Goal: Navigation & Orientation: Find specific page/section

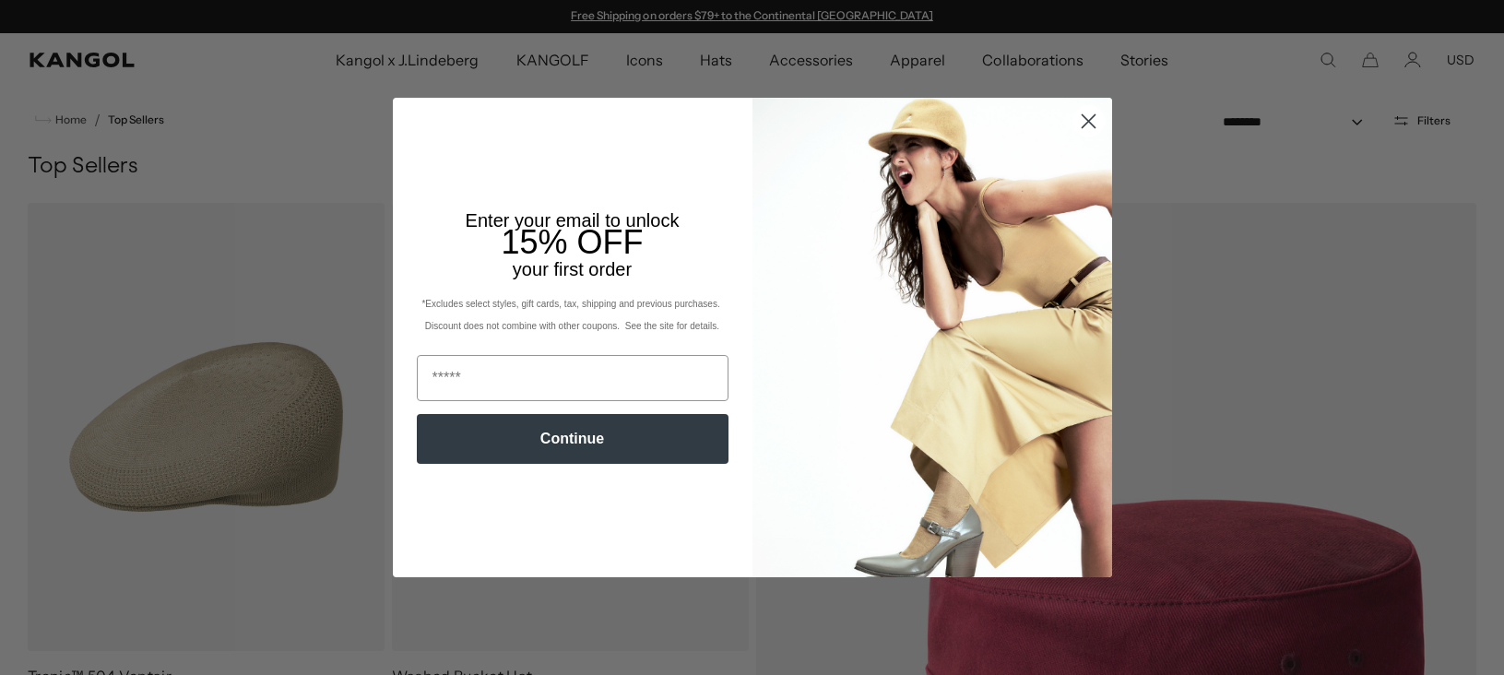
click at [1102, 117] on circle "Close dialog" at bounding box center [1087, 121] width 30 height 30
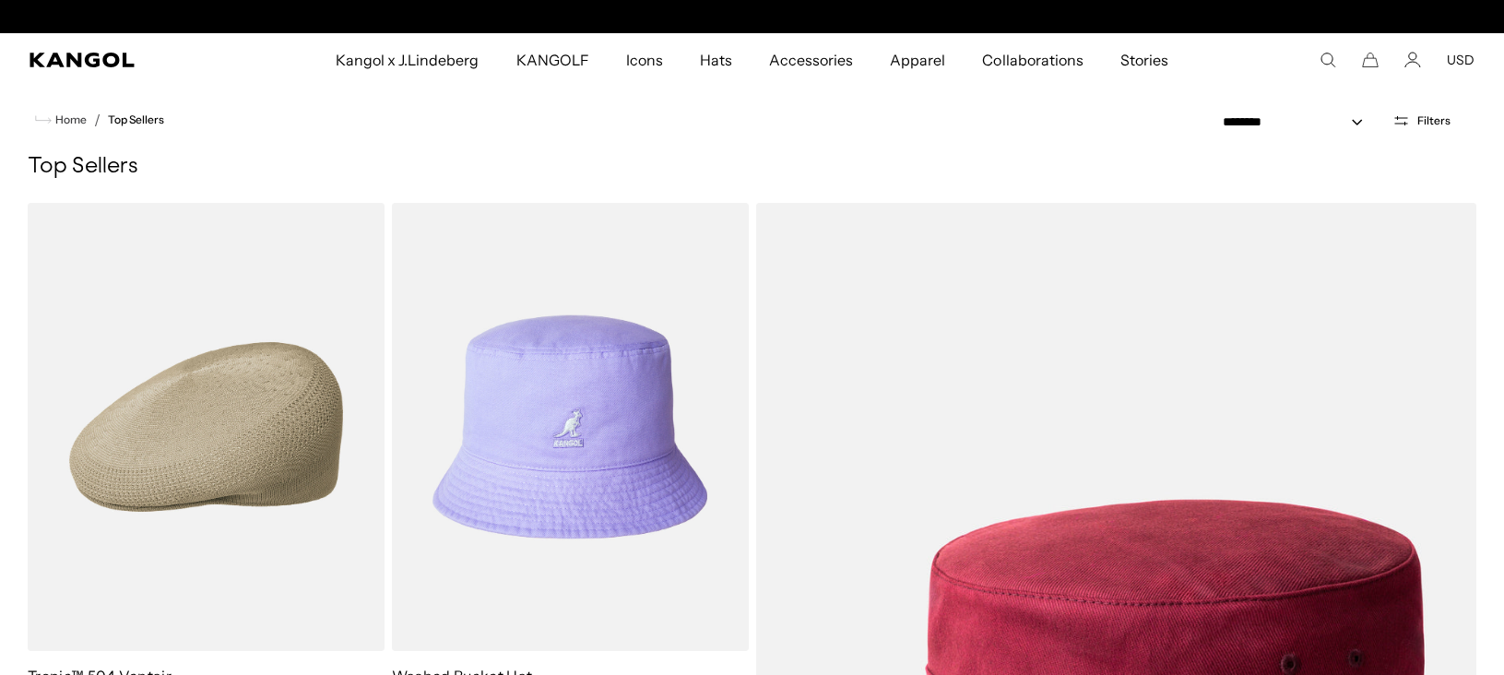
scroll to position [0, 380]
click at [1333, 63] on icon "Search here" at bounding box center [1328, 60] width 17 height 17
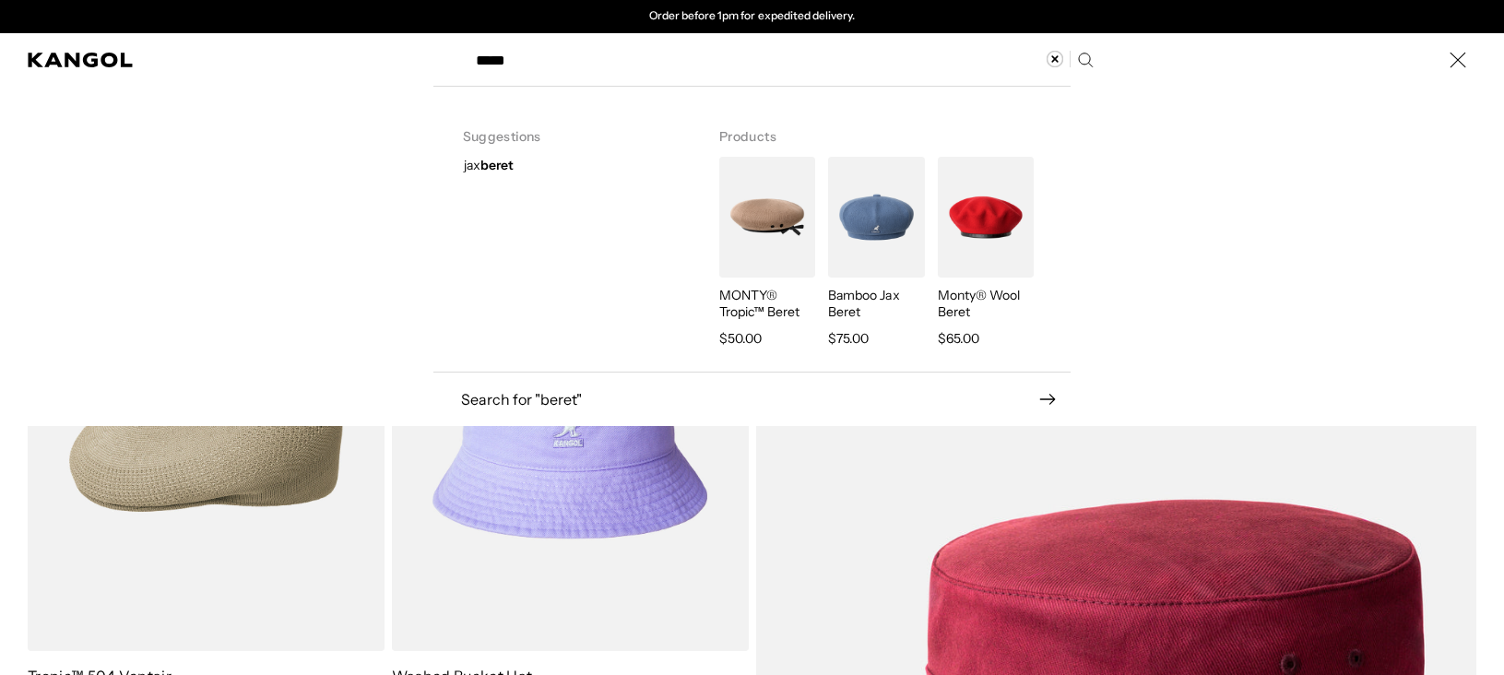
type input "*****"
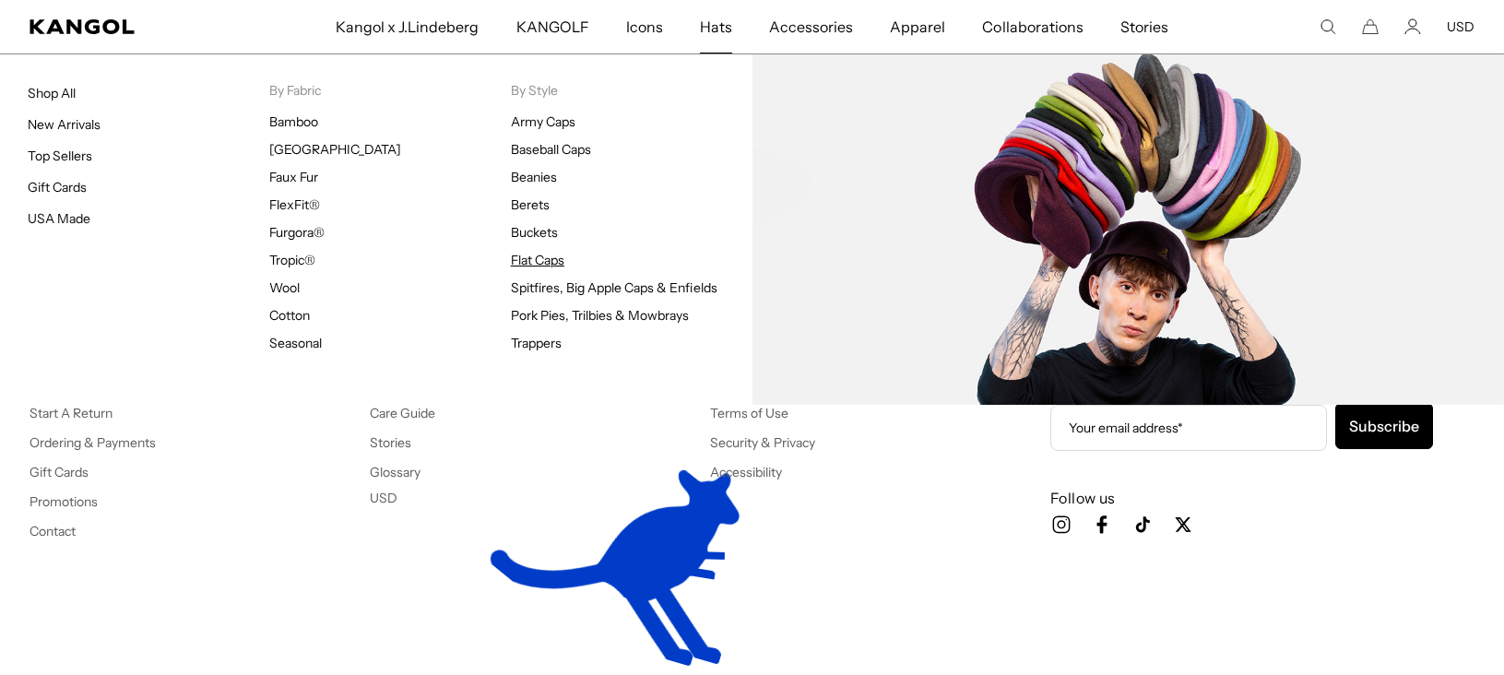
scroll to position [0, 380]
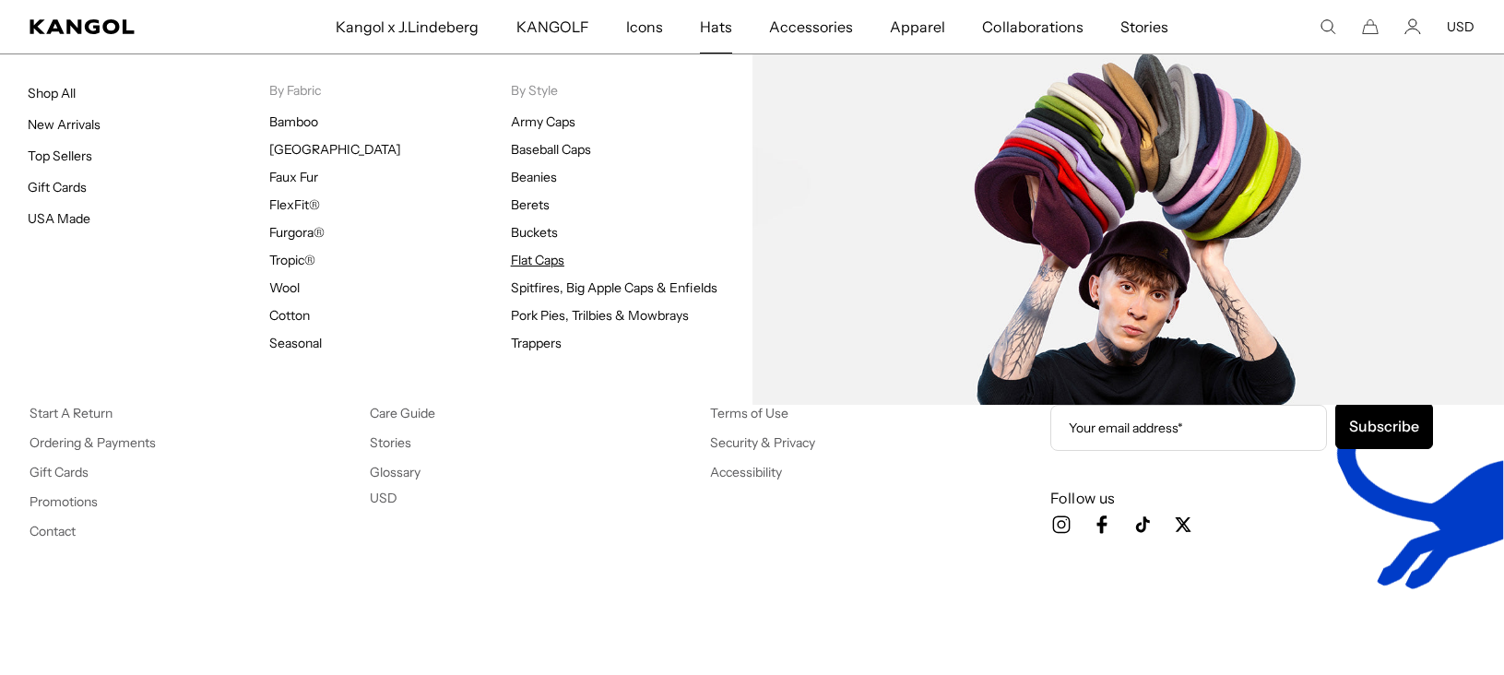
click at [530, 266] on link "Flat Caps" at bounding box center [537, 260] width 53 height 17
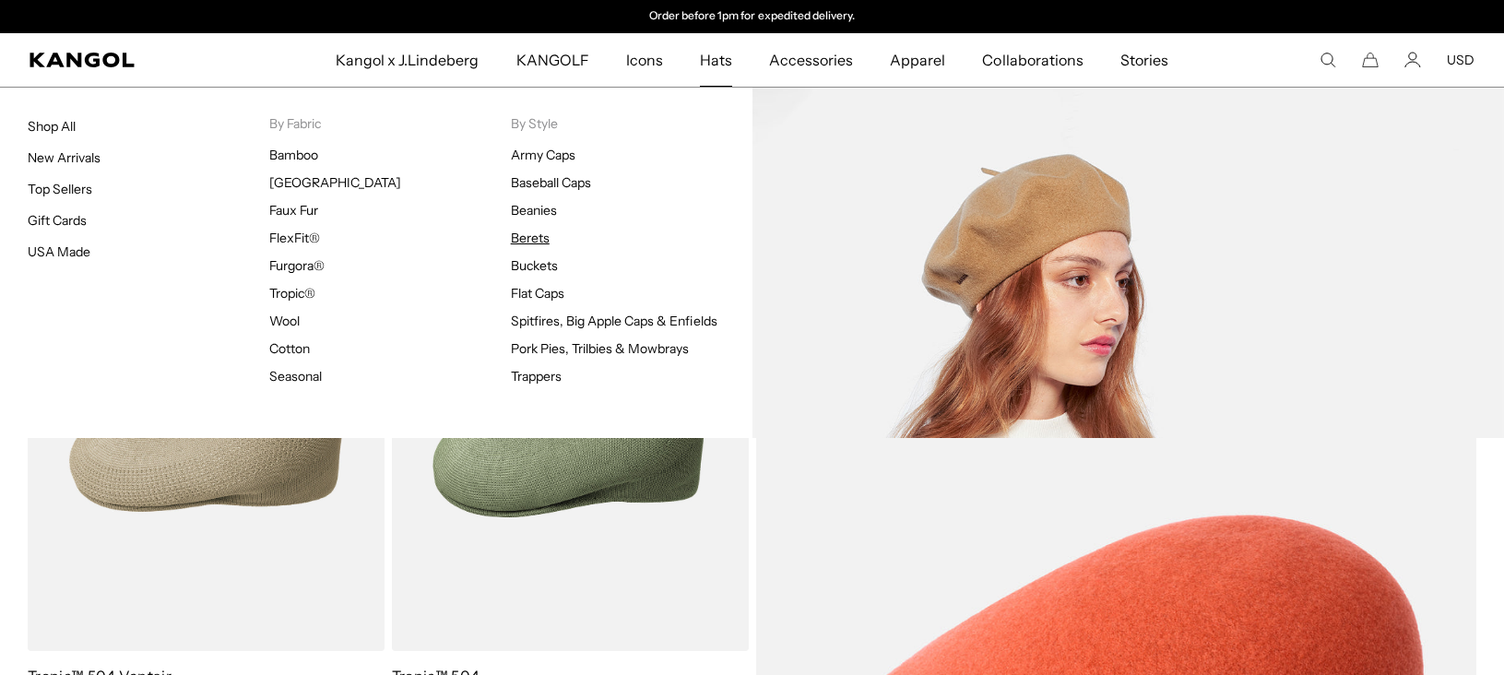
click at [537, 238] on link "Berets" at bounding box center [530, 238] width 39 height 17
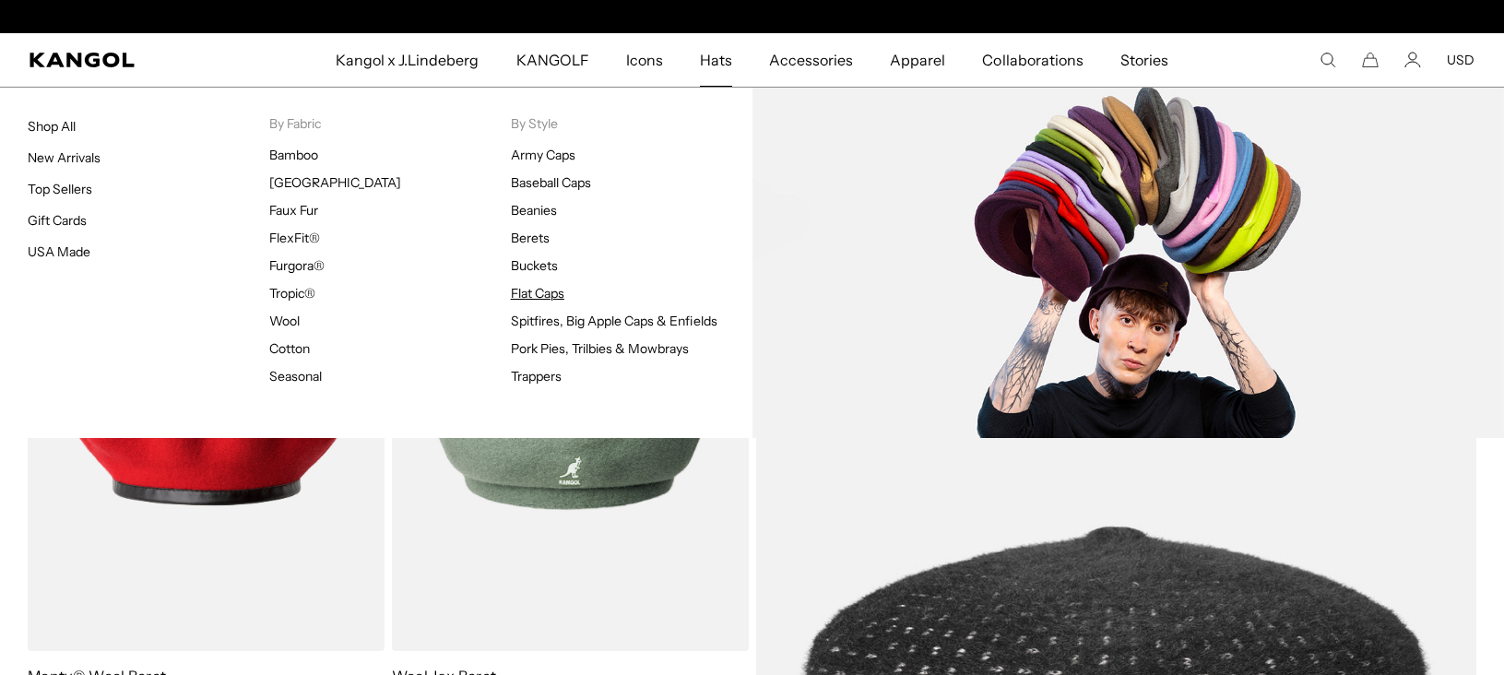
scroll to position [0, 380]
click at [540, 290] on link "Flat Caps" at bounding box center [537, 293] width 53 height 17
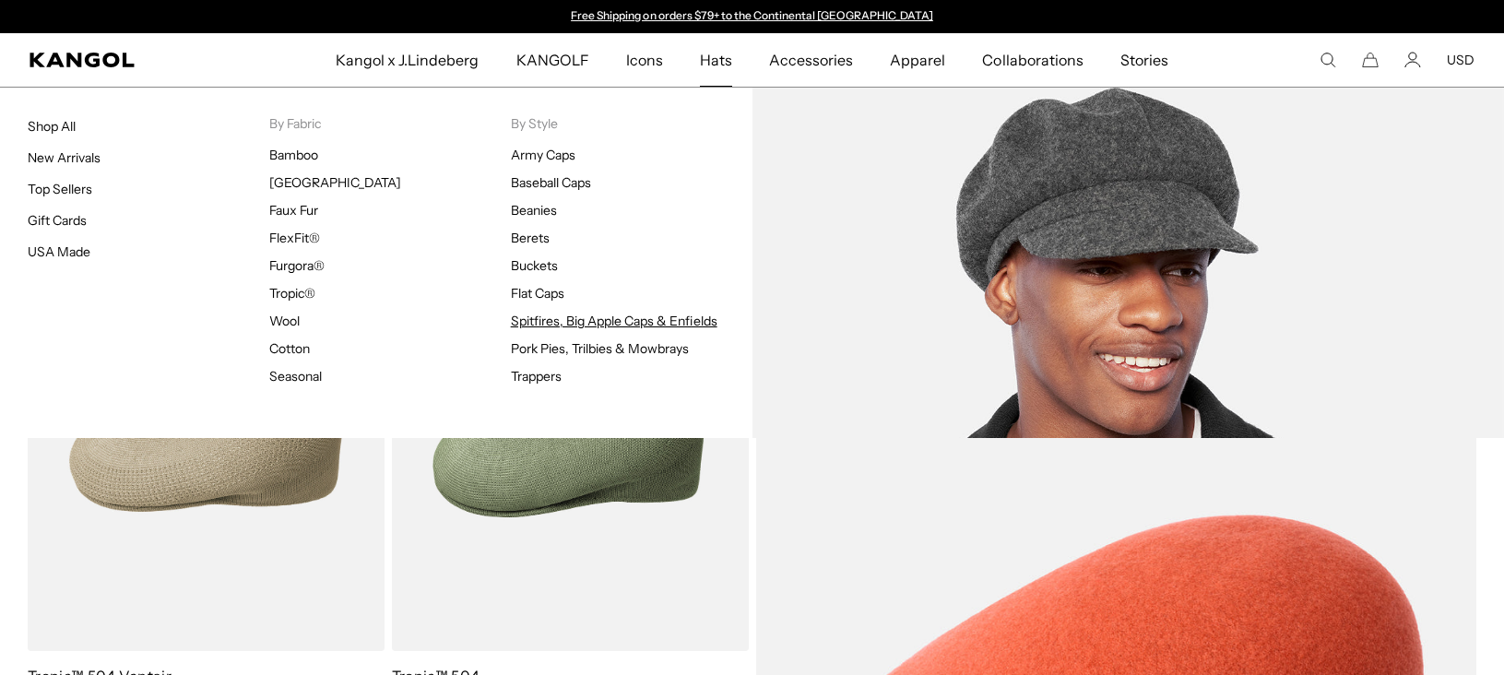
click at [552, 318] on link "Spitfires, Big Apple Caps & Enfields" at bounding box center [614, 321] width 207 height 17
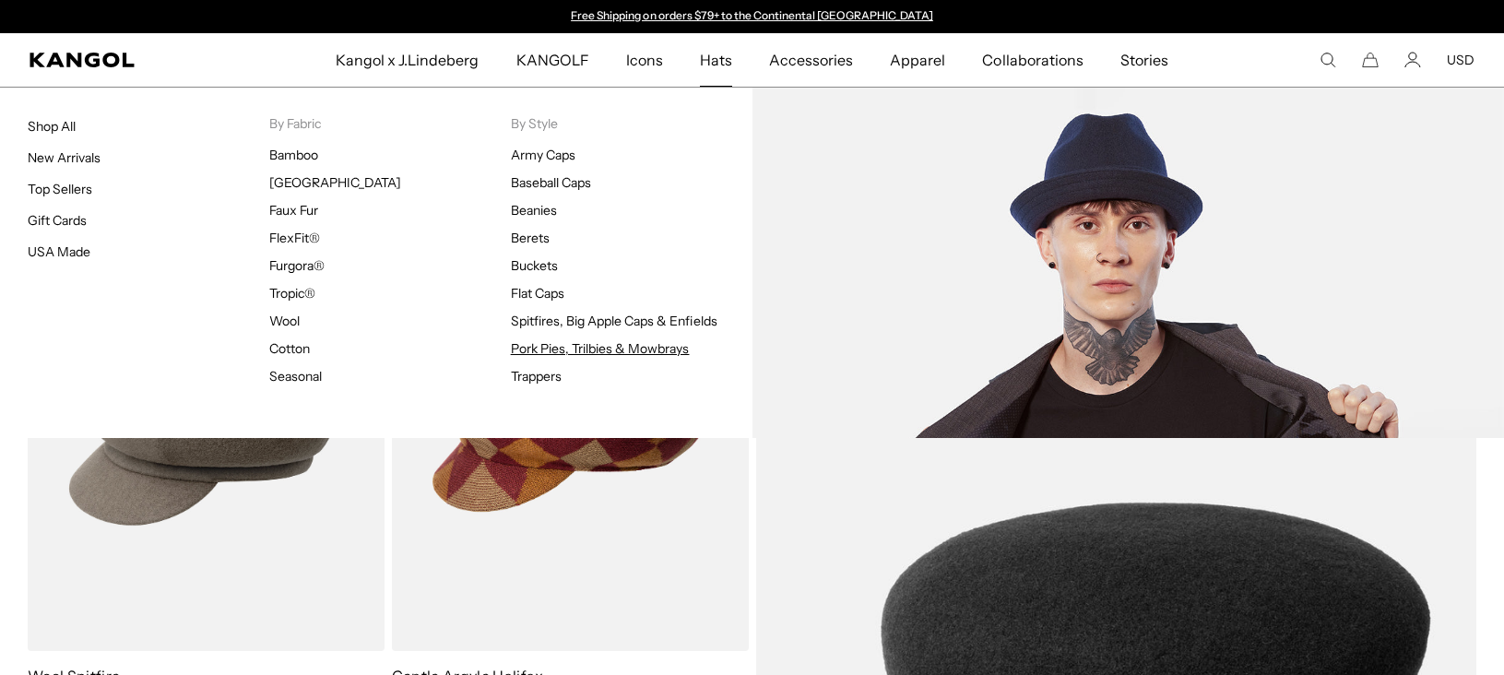
click at [588, 351] on link "Pork Pies, Trilbies & Mowbrays" at bounding box center [600, 348] width 179 height 17
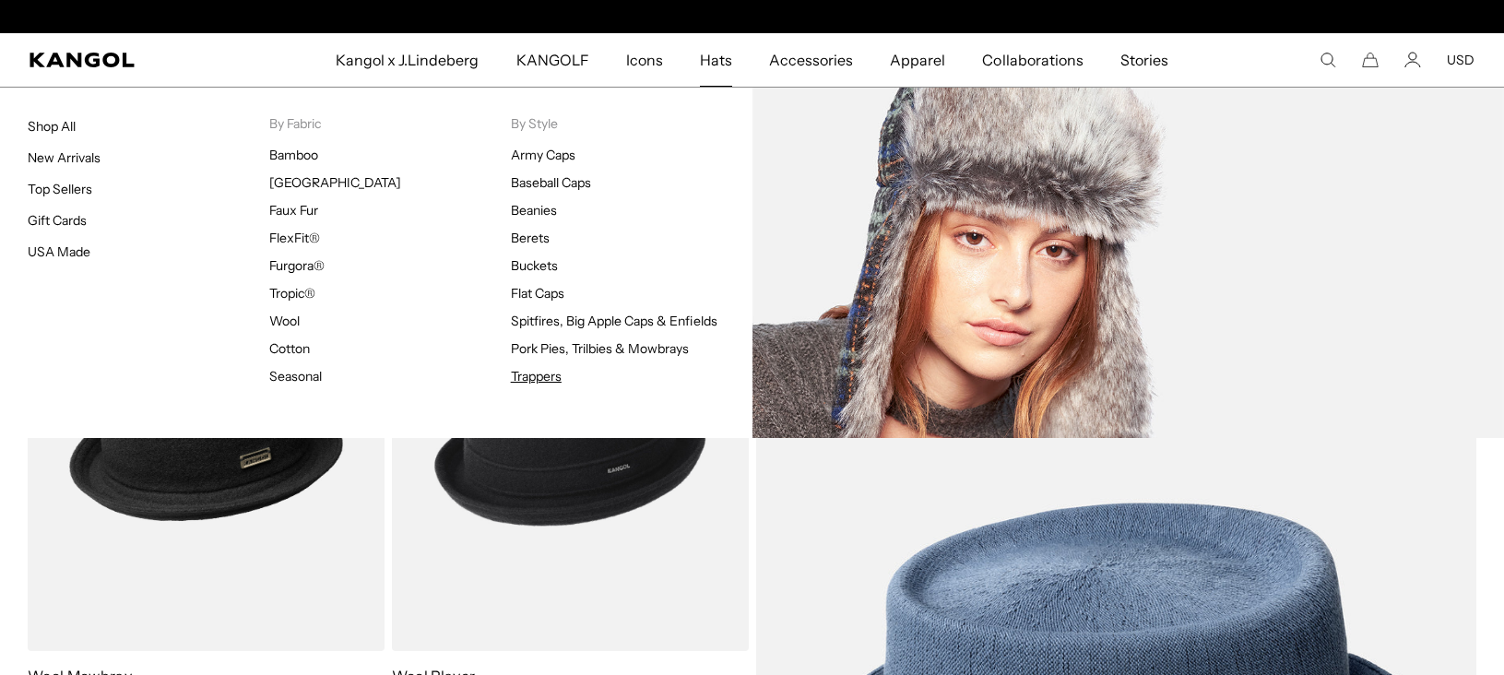
scroll to position [0, 380]
click at [548, 377] on link "Trappers" at bounding box center [536, 376] width 51 height 17
